Goal: Transaction & Acquisition: Purchase product/service

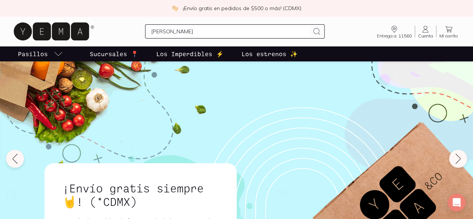
type input "stevia"
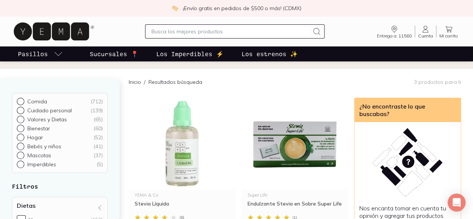
scroll to position [48, 0]
click at [161, 154] on img at bounding box center [182, 143] width 107 height 92
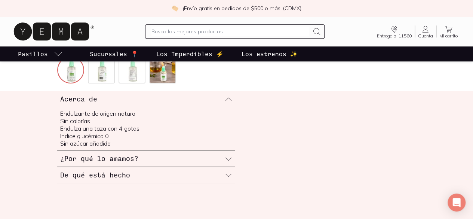
scroll to position [217, 0]
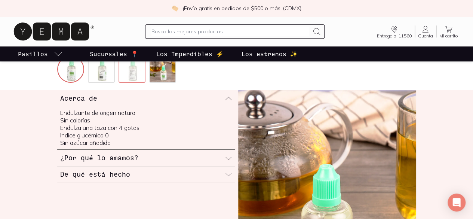
click at [119, 83] on img at bounding box center [132, 70] width 27 height 27
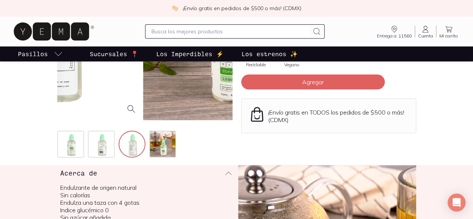
scroll to position [143, 0]
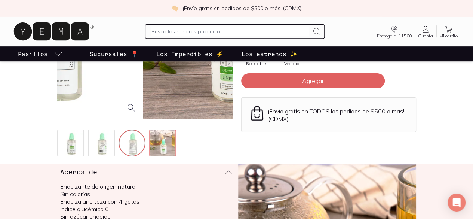
click at [150, 157] on img at bounding box center [163, 143] width 27 height 27
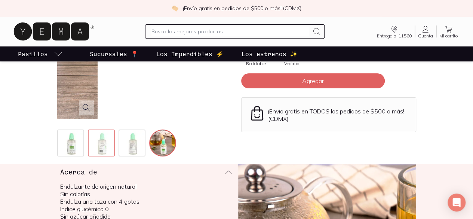
click at [89, 157] on img at bounding box center [102, 143] width 27 height 27
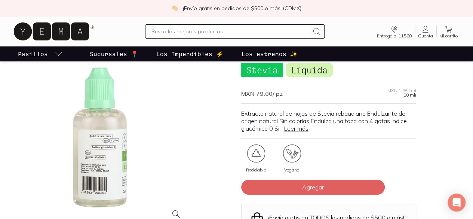
scroll to position [0, 0]
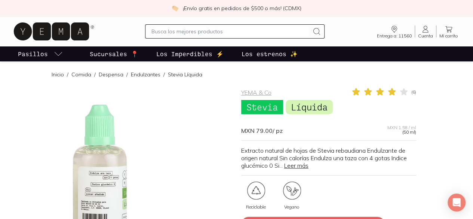
click at [175, 161] on div at bounding box center [99, 174] width 175 height 175
click at [63, 40] on icon at bounding box center [51, 31] width 75 height 18
